Goal: Check status: Check status

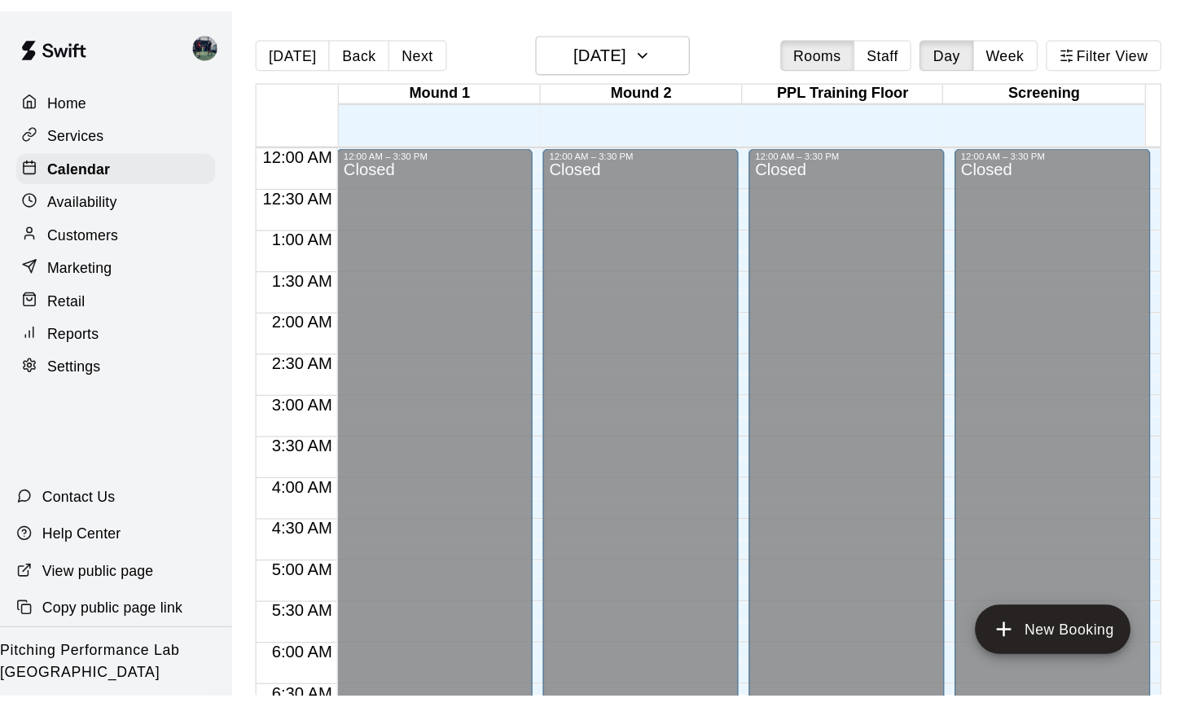
scroll to position [948, 0]
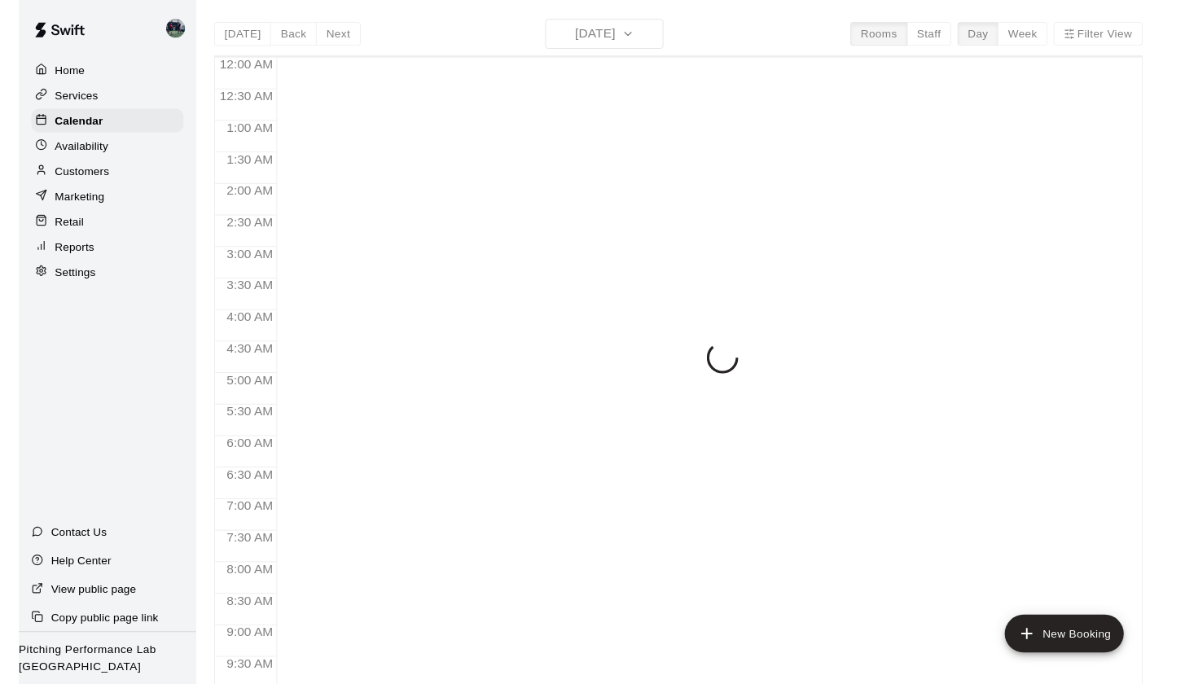
scroll to position [899, 0]
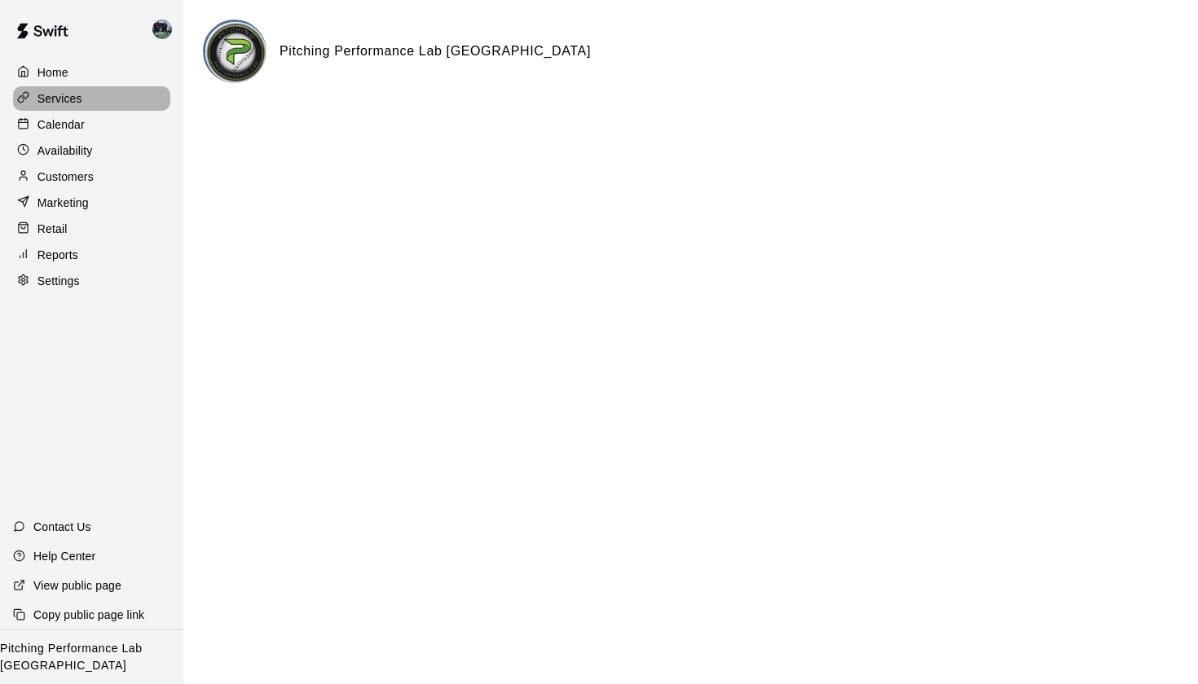
click at [59, 99] on p "Services" at bounding box center [59, 98] width 45 height 16
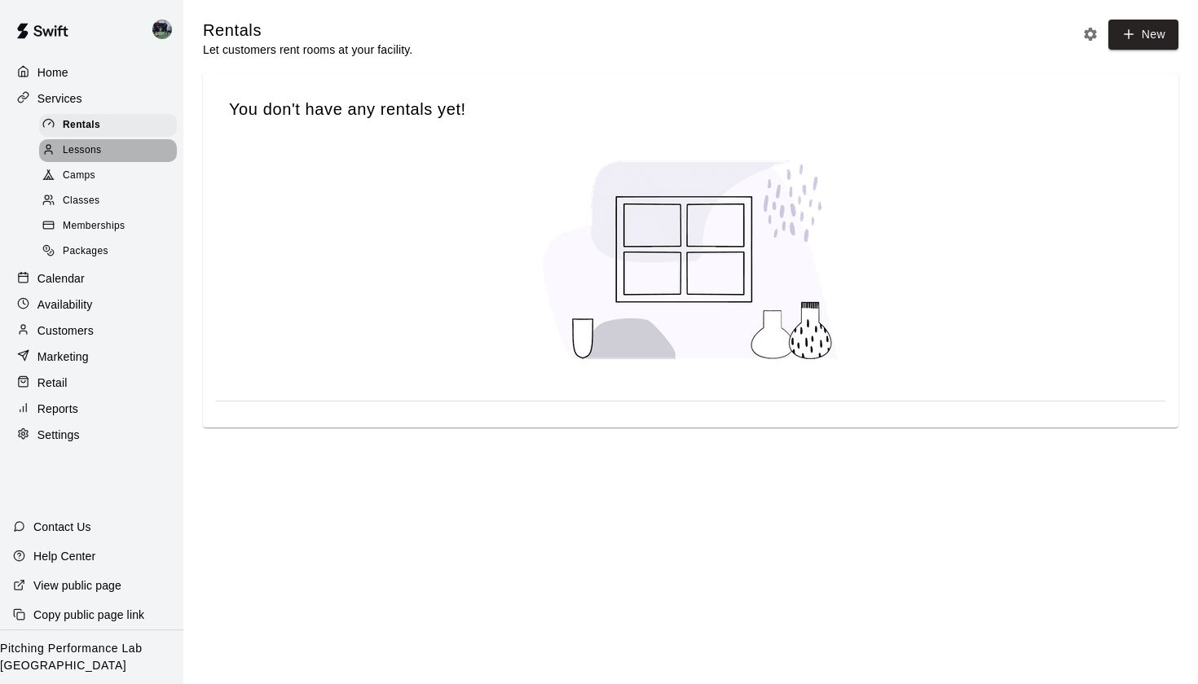
click at [91, 149] on span "Lessons" at bounding box center [82, 151] width 39 height 16
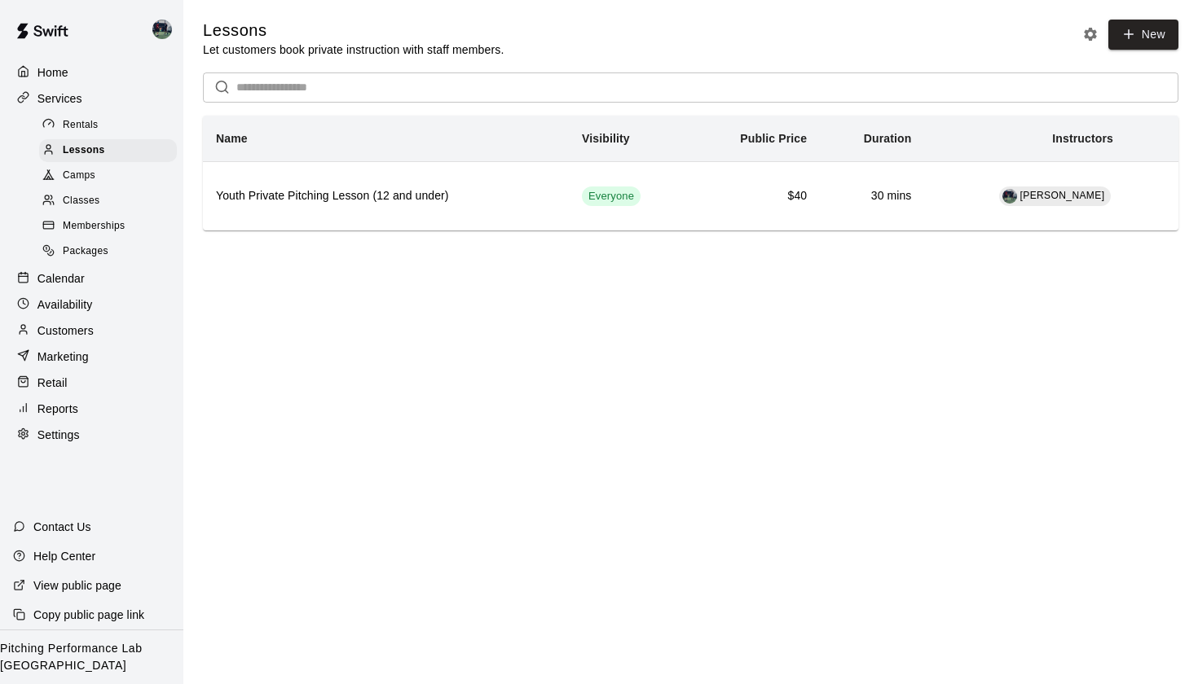
click at [44, 35] on img at bounding box center [42, 31] width 85 height 49
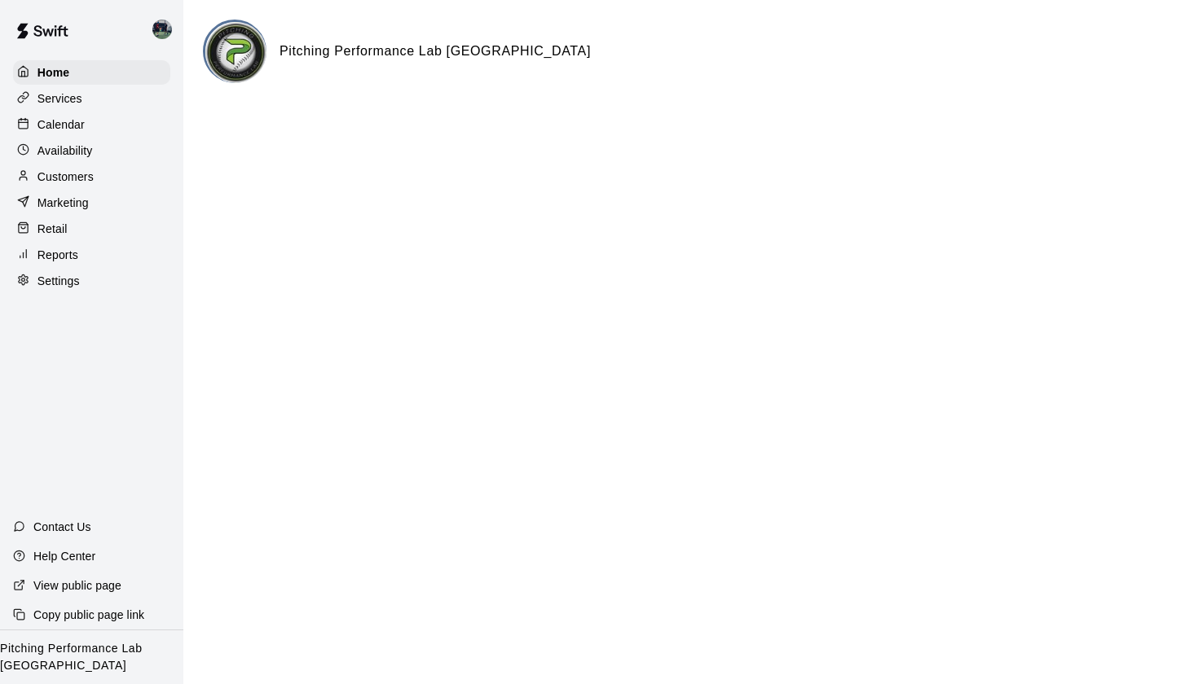
click at [247, 47] on img at bounding box center [235, 52] width 61 height 61
click at [64, 98] on p "Services" at bounding box center [59, 98] width 45 height 16
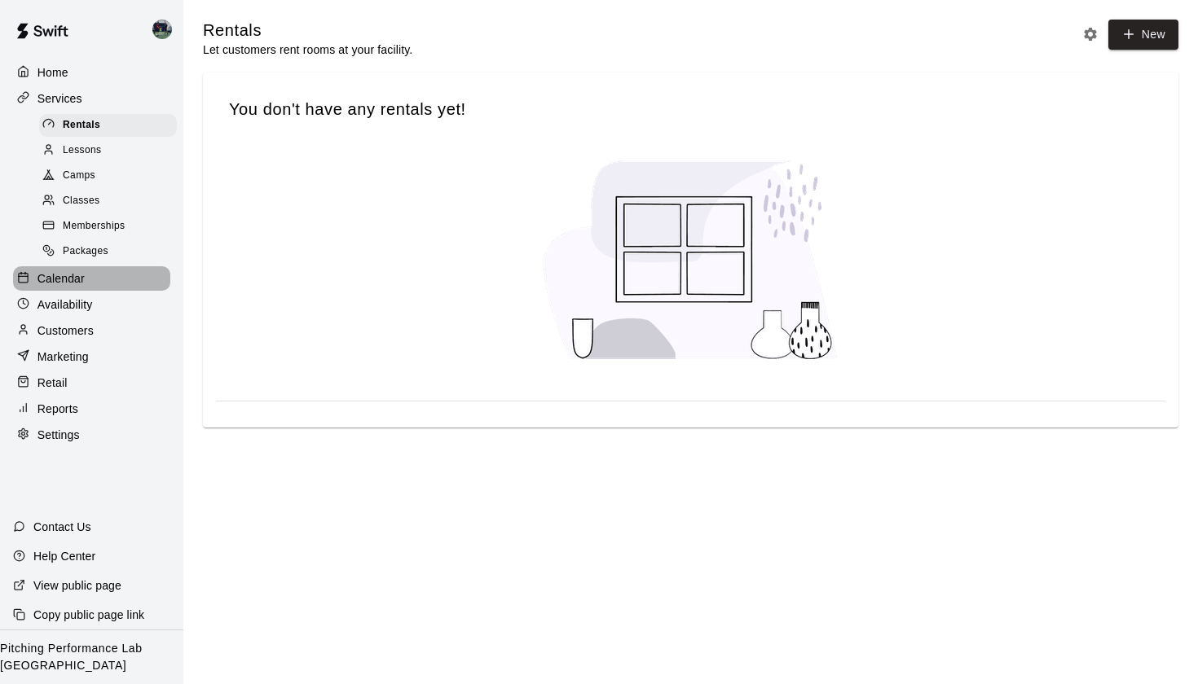
click at [57, 271] on p "Calendar" at bounding box center [60, 279] width 47 height 16
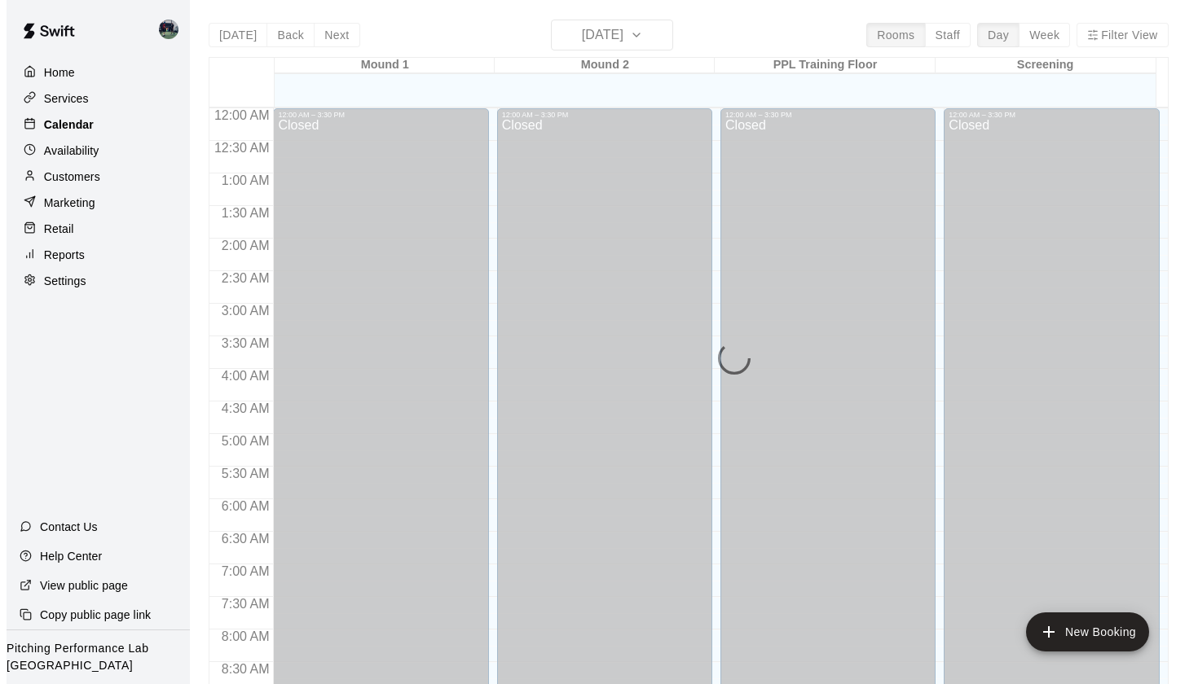
scroll to position [922, 0]
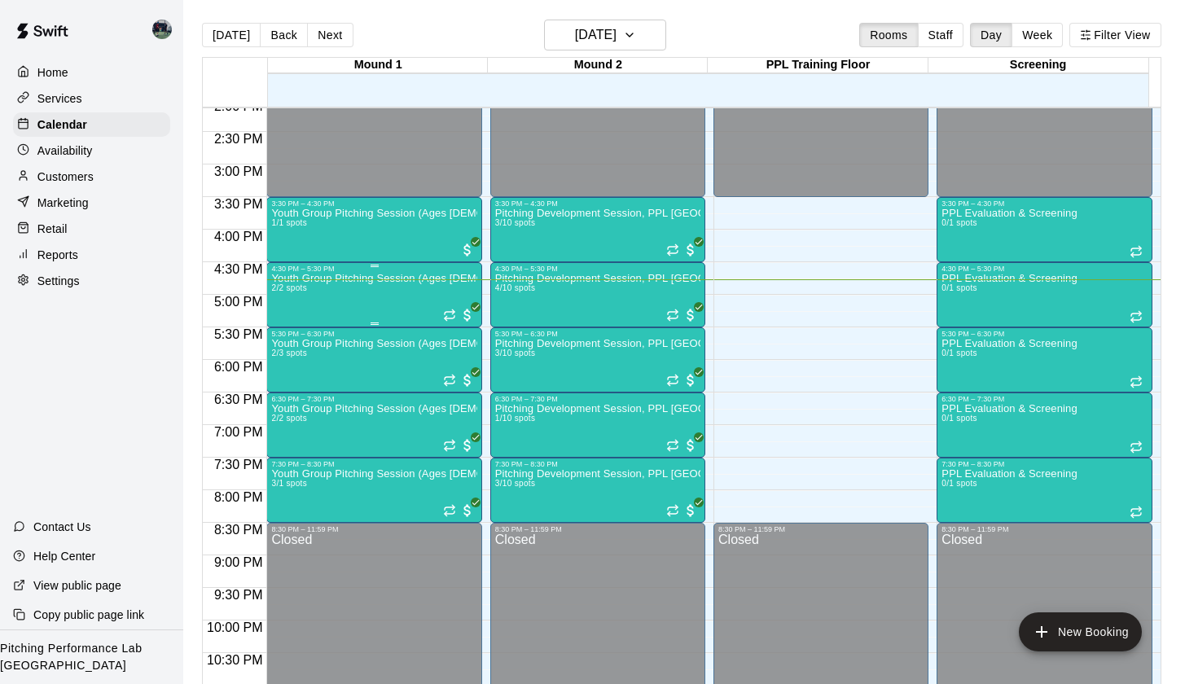
click at [323, 294] on div "Youth Group Pitching Session (Ages 12 and Under) 2/2 spots" at bounding box center [373, 615] width 205 height 684
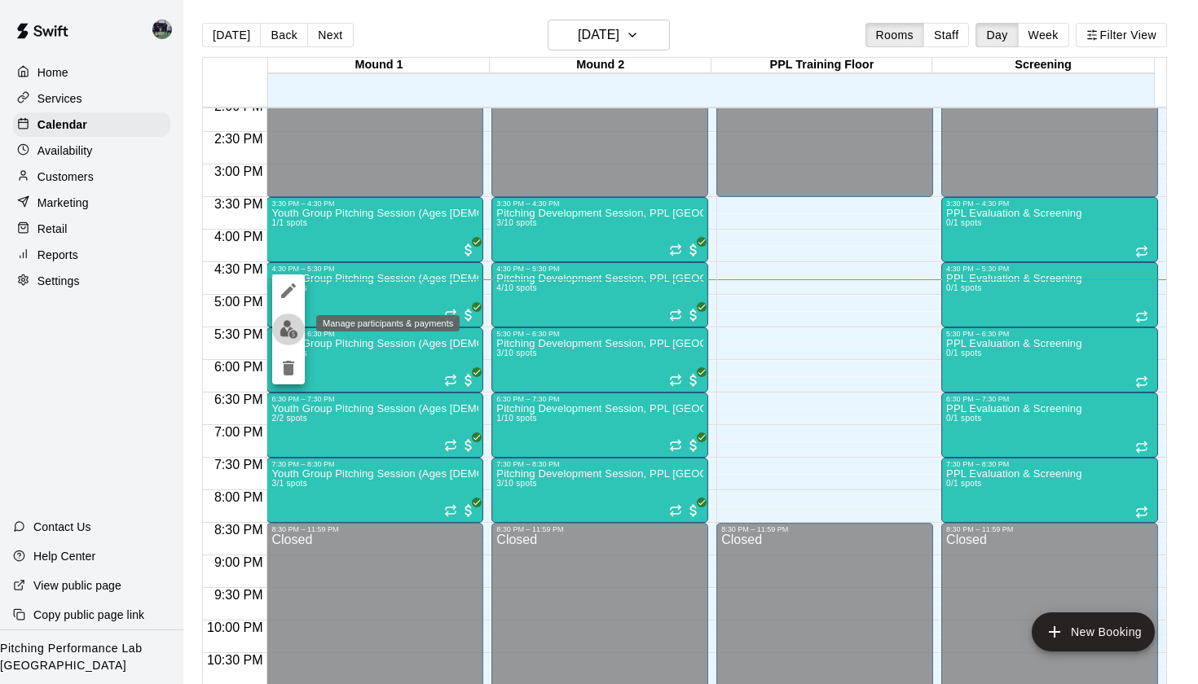
click at [285, 330] on img "edit" at bounding box center [288, 329] width 19 height 19
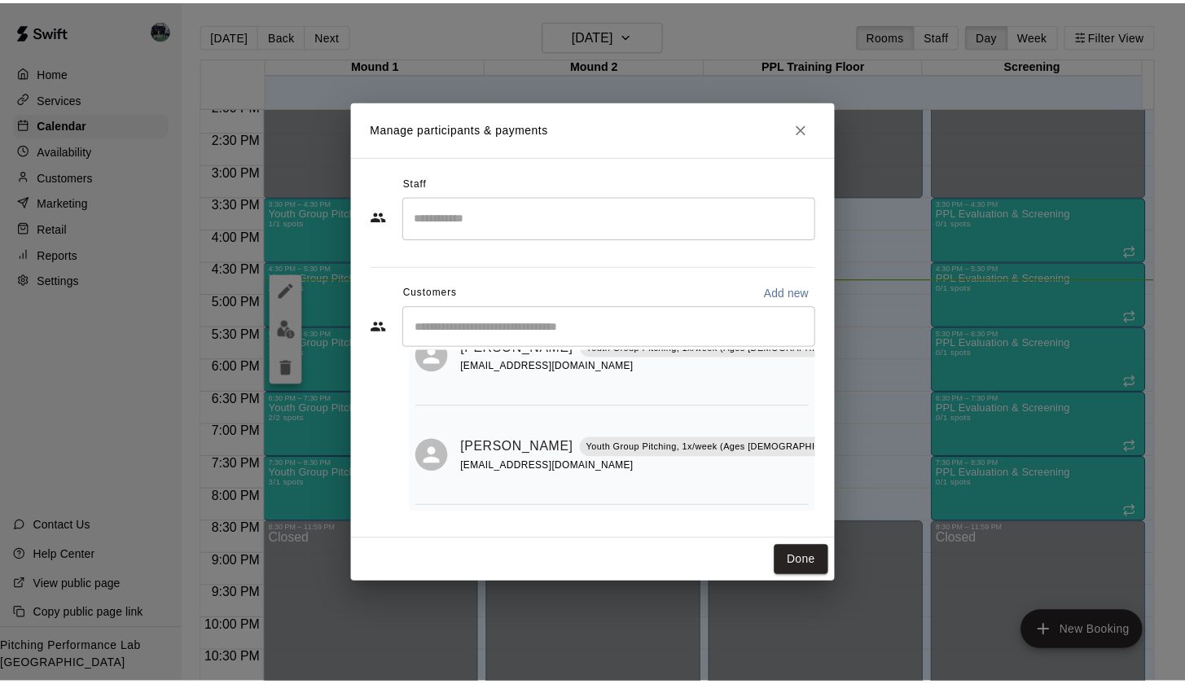
scroll to position [83, 0]
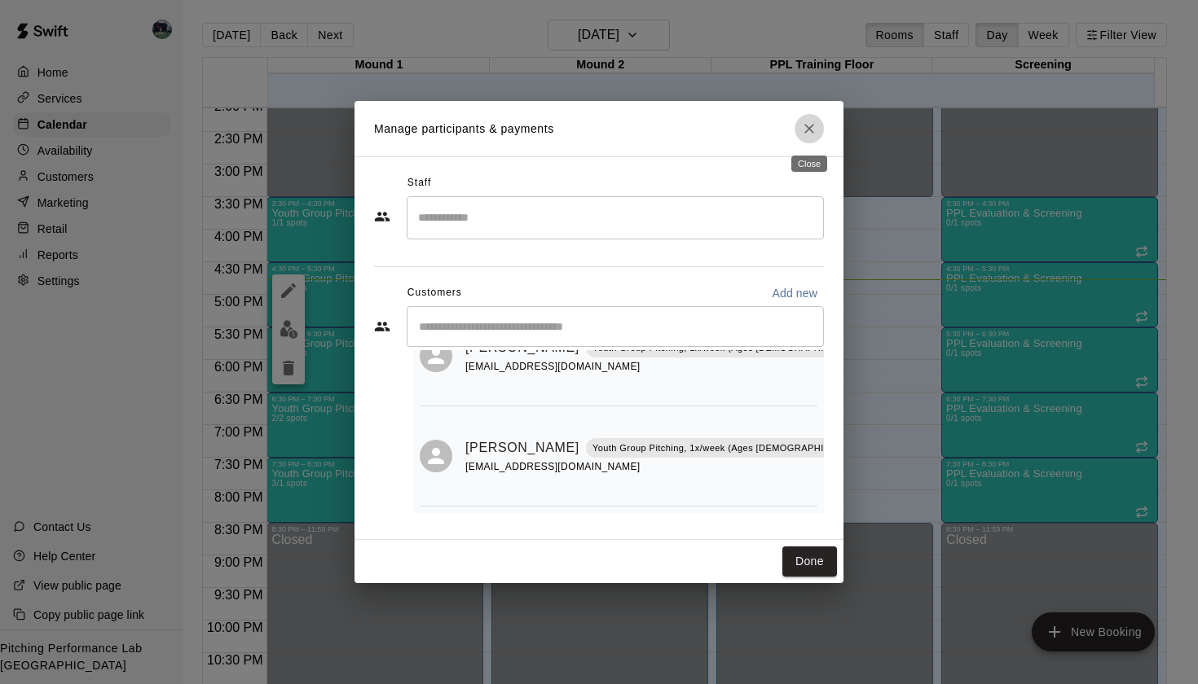
click at [809, 131] on icon "Close" at bounding box center [809, 129] width 16 height 16
